Goal: Task Accomplishment & Management: Manage account settings

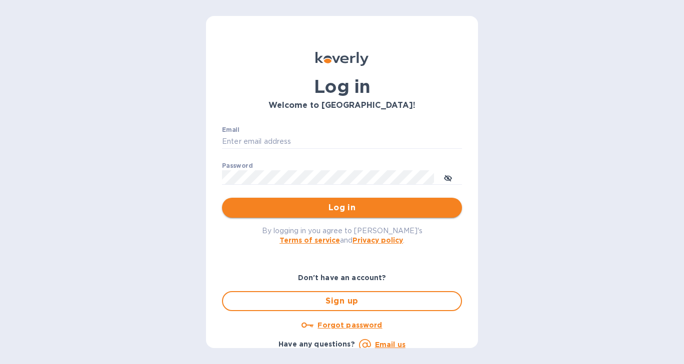
type input "[EMAIL_ADDRESS][DOMAIN_NAME]"
click at [344, 214] on button "Log in" at bounding box center [342, 208] width 240 height 20
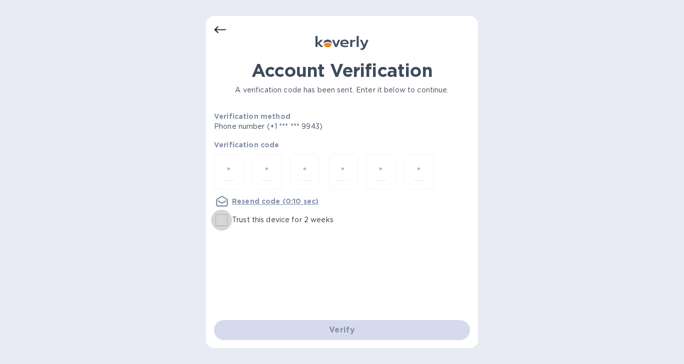
click at [222, 221] on input "Trust this device for 2 weeks" at bounding box center [221, 220] width 21 height 21
checkbox input "true"
click at [232, 169] on input "number" at bounding box center [228, 171] width 13 height 18
type input "3"
type input "5"
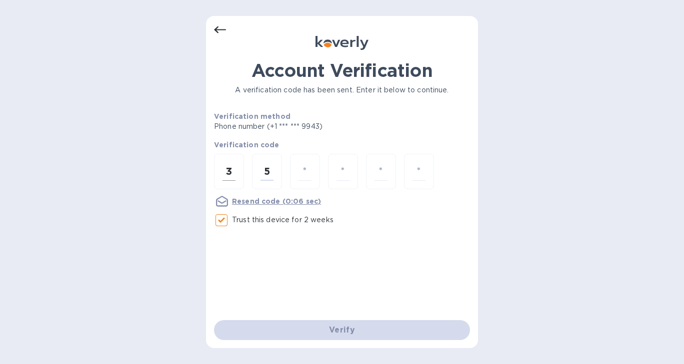
type input "5"
type input "7"
type input "6"
type input "1"
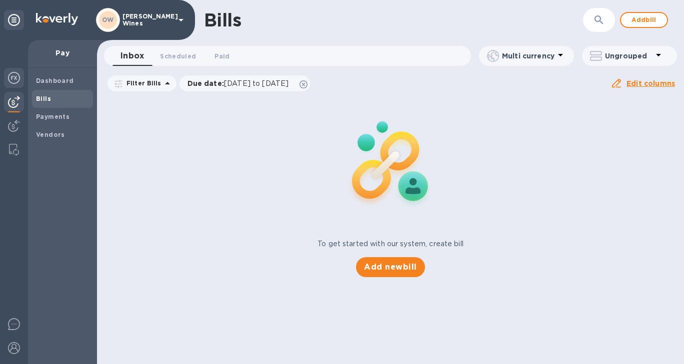
click at [11, 77] on img at bounding box center [14, 78] width 12 height 12
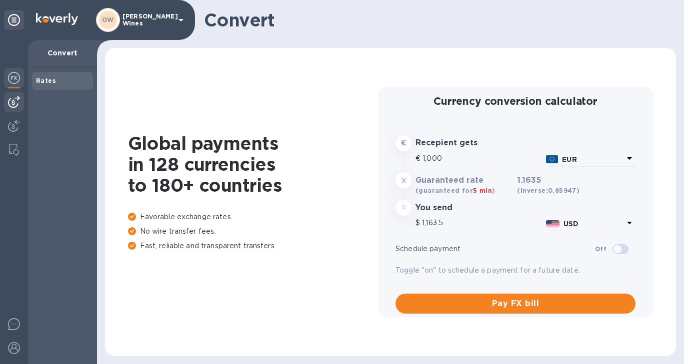
click at [21, 108] on div at bounding box center [14, 102] width 20 height 20
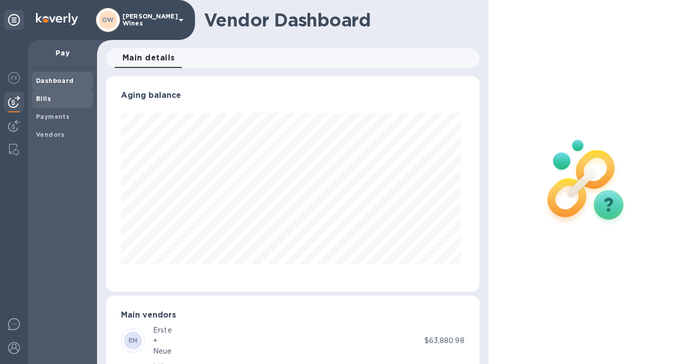
scroll to position [216, 369]
click at [40, 99] on b "Bills" at bounding box center [43, 98] width 15 height 7
